Goal: Task Accomplishment & Management: Manage account settings

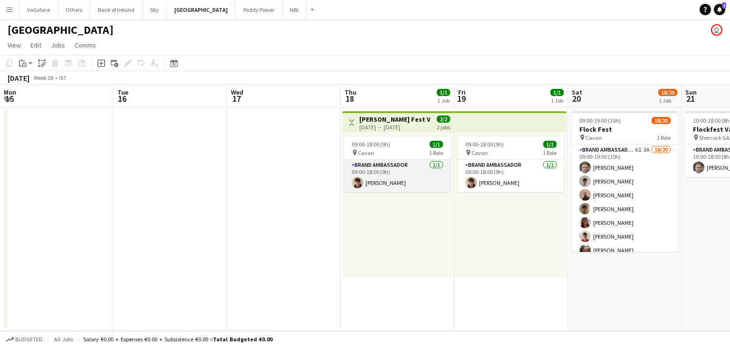
scroll to position [0, 286]
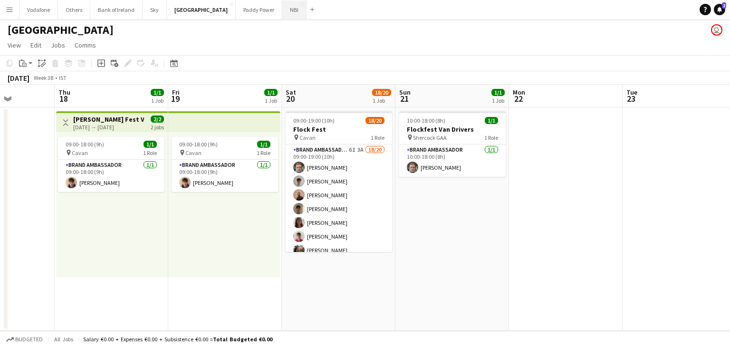
click at [282, 18] on button "NBI Close" at bounding box center [294, 9] width 24 height 19
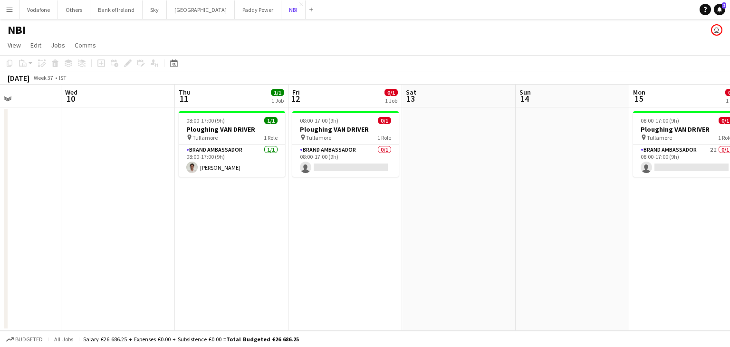
scroll to position [0, 280]
click at [369, 159] on app-card-role "Brand Ambassador 0/1 08:00-17:00 (9h) single-neutral-actions" at bounding box center [345, 161] width 106 height 32
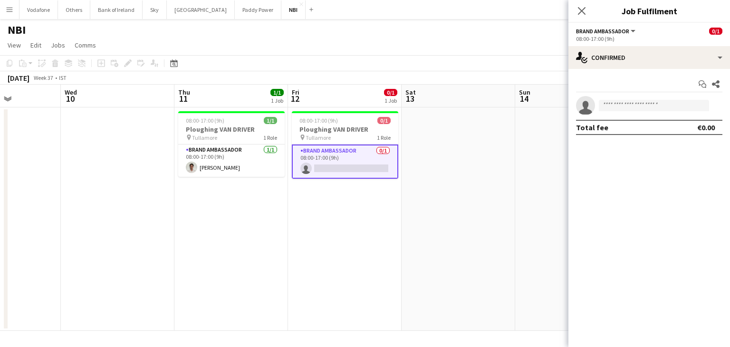
click at [466, 144] on app-date-cell at bounding box center [459, 218] width 114 height 223
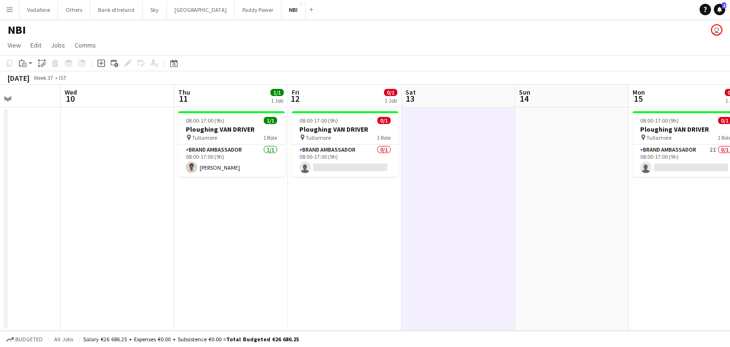
click at [339, 158] on app-calendar-viewport "Sun 7 Mon 8 Tue 9 Wed 10 Thu 11 1/1 1 Job Fri 12 0/1 1 Job Sat 13 Sun 14 Mon 15…" at bounding box center [365, 208] width 730 height 246
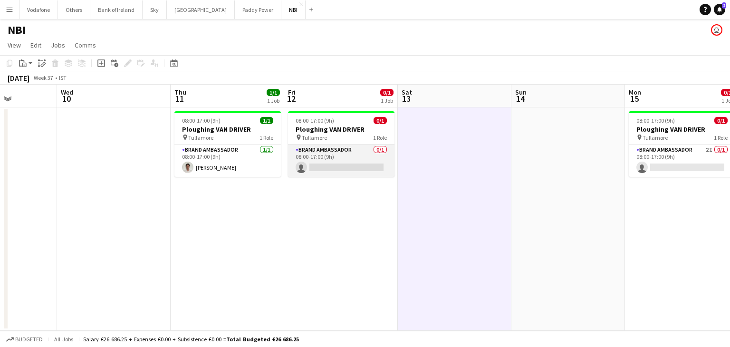
click at [339, 159] on app-card-role "Brand Ambassador 0/1 08:00-17:00 (9h) single-neutral-actions" at bounding box center [341, 161] width 106 height 32
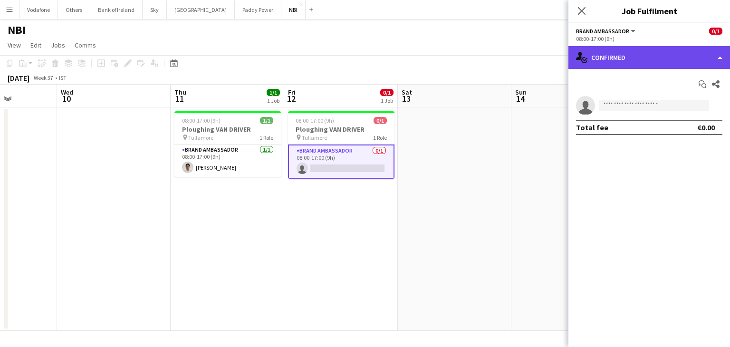
drag, startPoint x: 571, startPoint y: 63, endPoint x: 633, endPoint y: 53, distance: 63.1
click at [574, 63] on div "single-neutral-actions-check-2 Confirmed" at bounding box center [650, 57] width 162 height 23
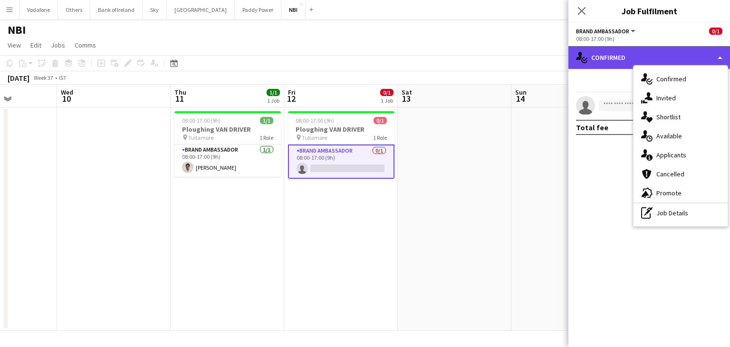
click at [631, 53] on div "single-neutral-actions-check-2 Confirmed" at bounding box center [650, 57] width 162 height 23
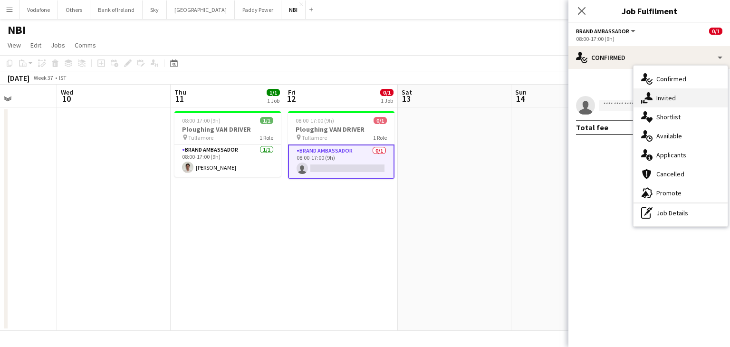
click at [667, 92] on div "single-neutral-actions-share-1 Invited" at bounding box center [681, 97] width 94 height 19
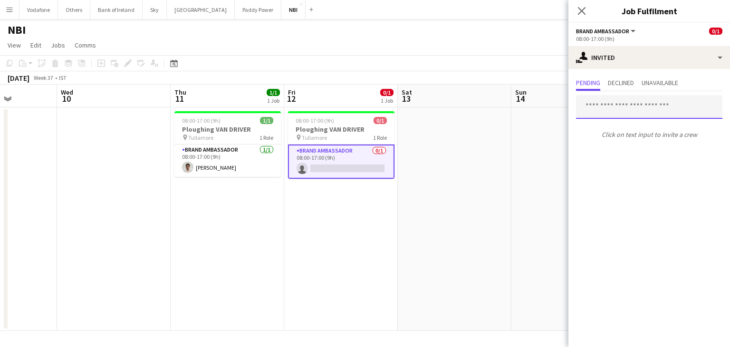
click at [638, 107] on input "text" at bounding box center [649, 107] width 146 height 24
type input "*"
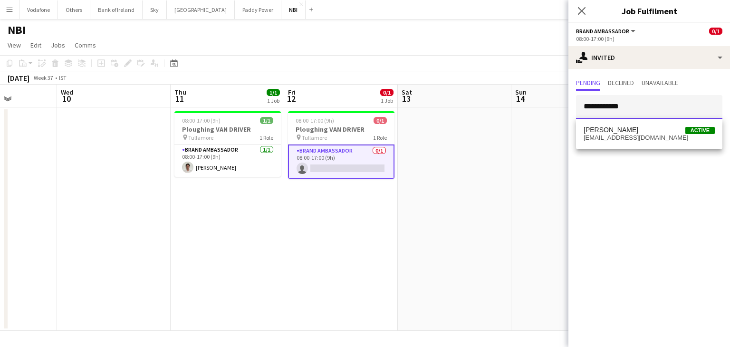
type input "**********"
click at [643, 143] on mat-option "[PERSON_NAME] Active [EMAIL_ADDRESS][DOMAIN_NAME]" at bounding box center [649, 134] width 146 height 23
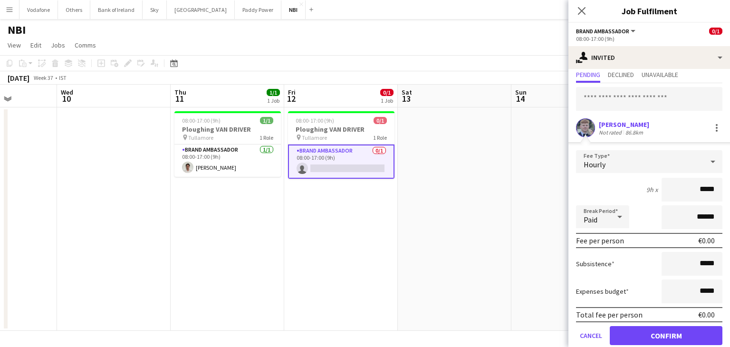
scroll to position [42, 0]
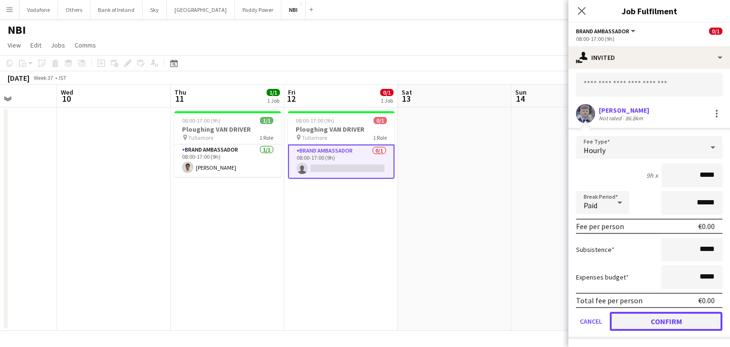
click at [644, 320] on button "Confirm" at bounding box center [666, 321] width 113 height 19
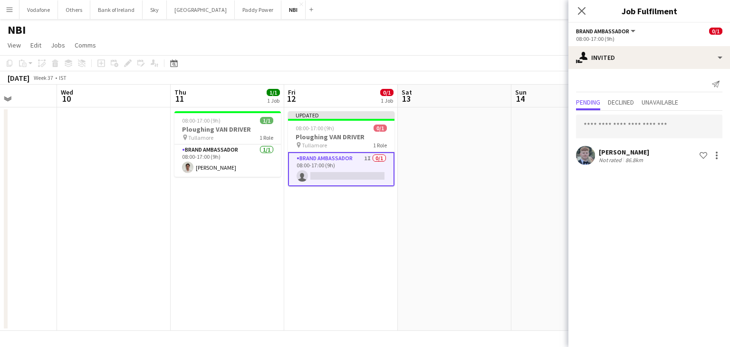
scroll to position [0, 0]
click at [645, 135] on input "text" at bounding box center [649, 127] width 146 height 24
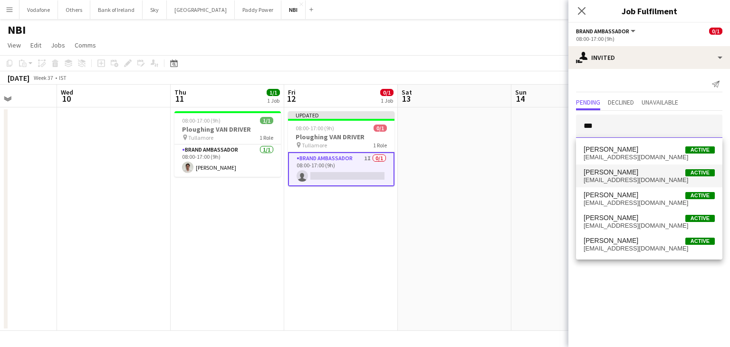
type input "***"
click at [644, 172] on span "[PERSON_NAME] Active" at bounding box center [649, 172] width 131 height 8
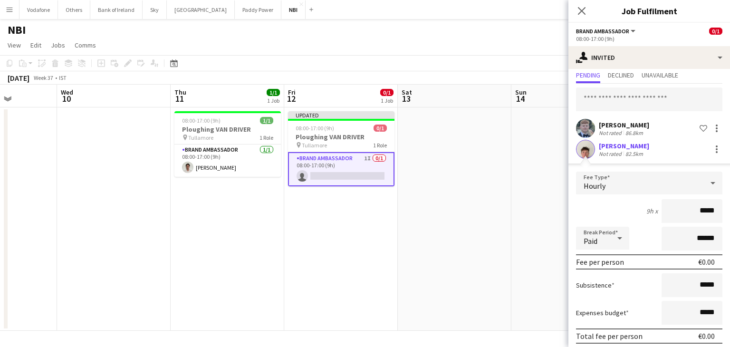
scroll to position [63, 0]
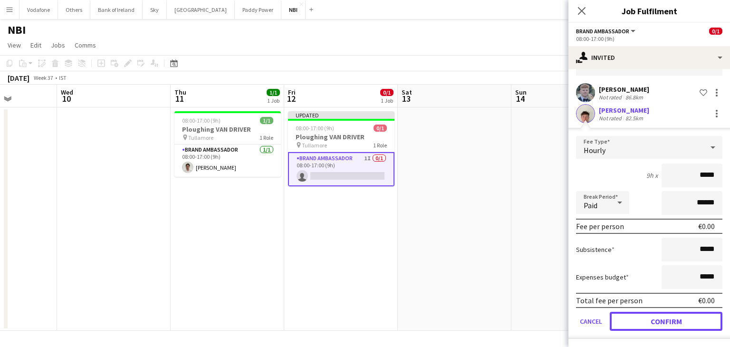
click at [621, 327] on button "Confirm" at bounding box center [666, 321] width 113 height 19
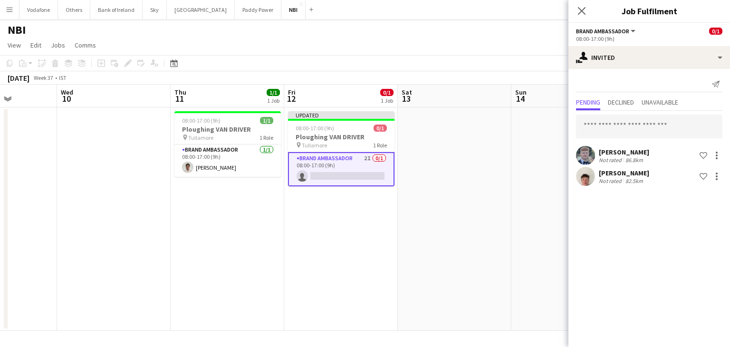
scroll to position [0, 0]
click at [447, 250] on app-date-cell at bounding box center [455, 218] width 114 height 223
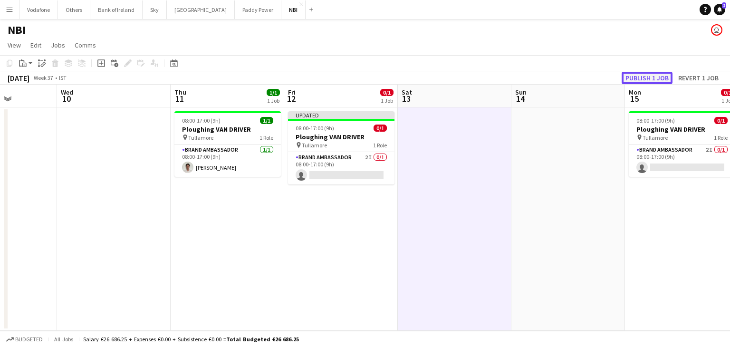
click at [652, 77] on button "Publish 1 job" at bounding box center [647, 78] width 51 height 12
